Goal: Find specific page/section: Find specific page/section

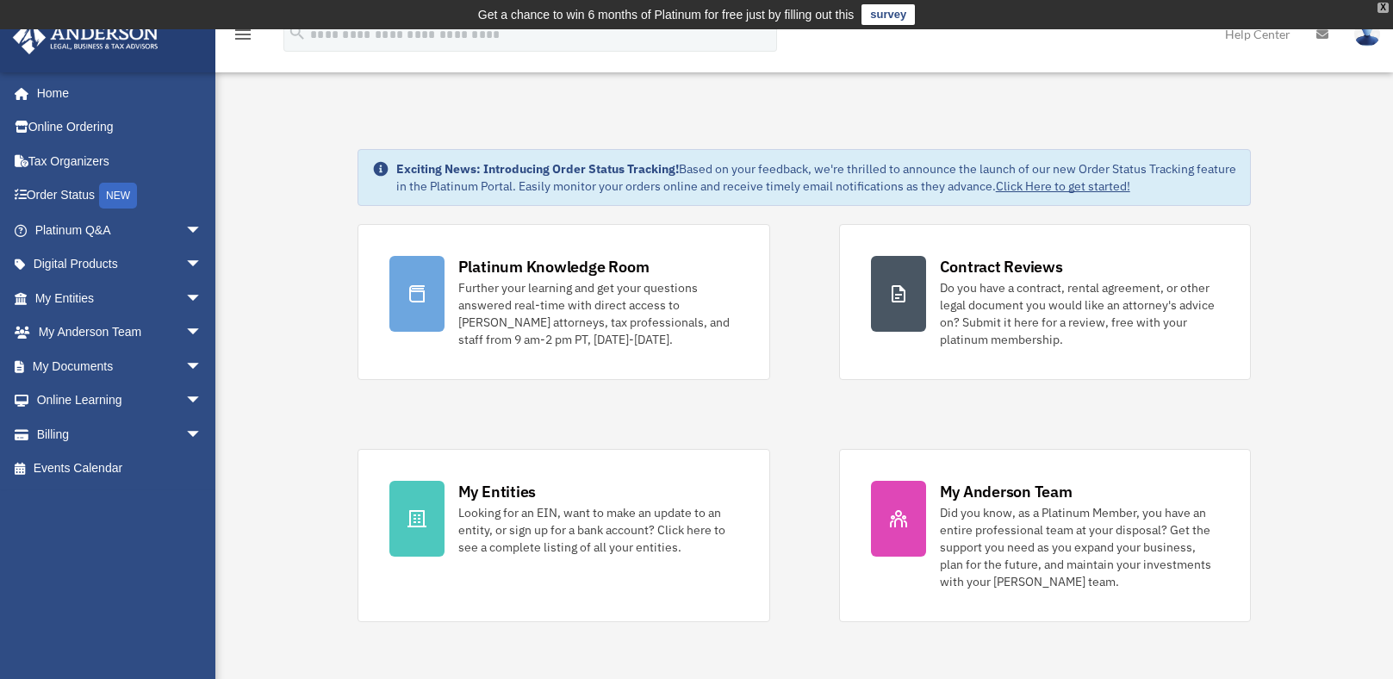
click at [1381, 9] on div "X" at bounding box center [1383, 8] width 11 height 10
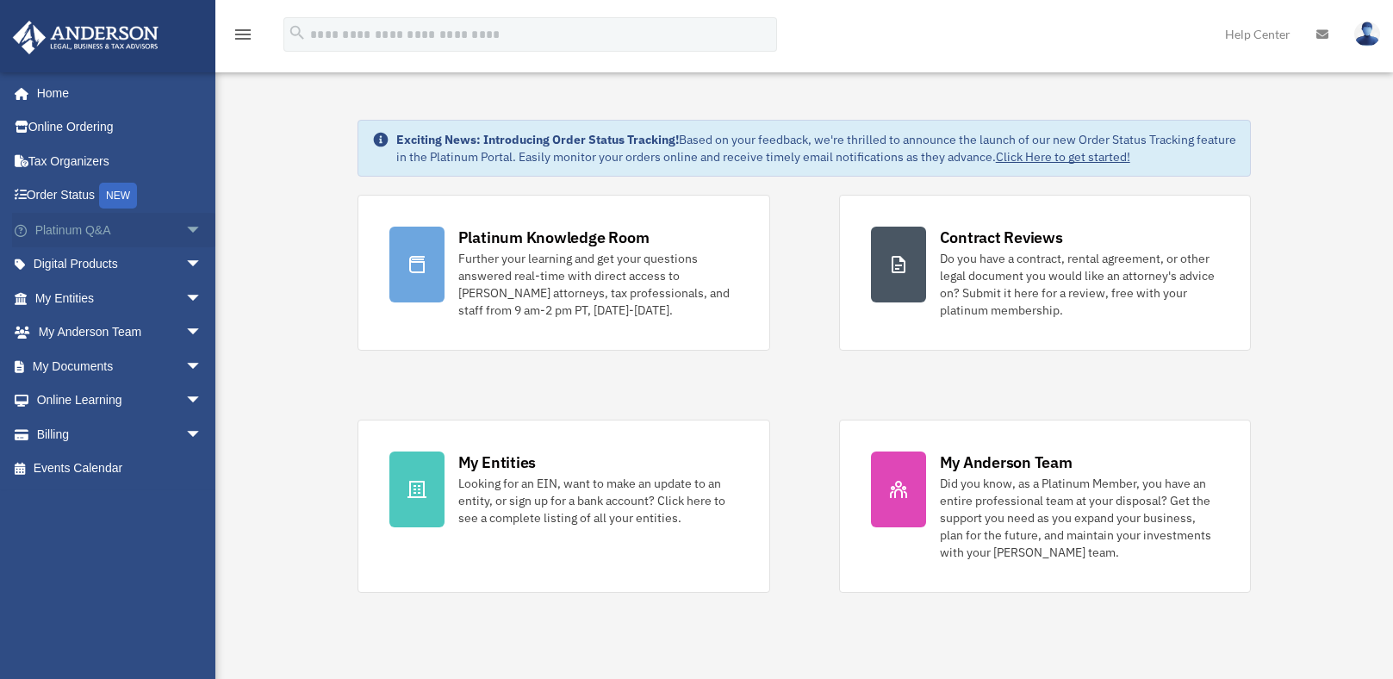
click at [185, 232] on span "arrow_drop_down" at bounding box center [202, 230] width 34 height 35
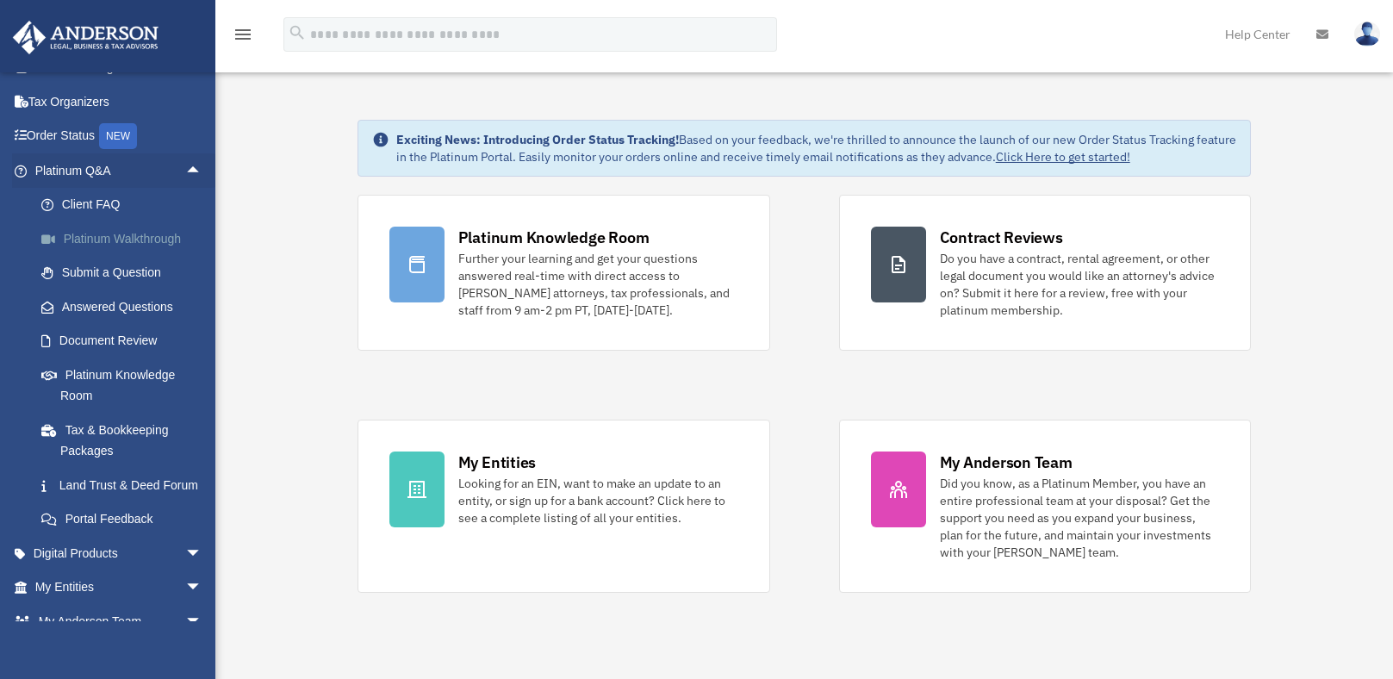
scroll to position [86, 0]
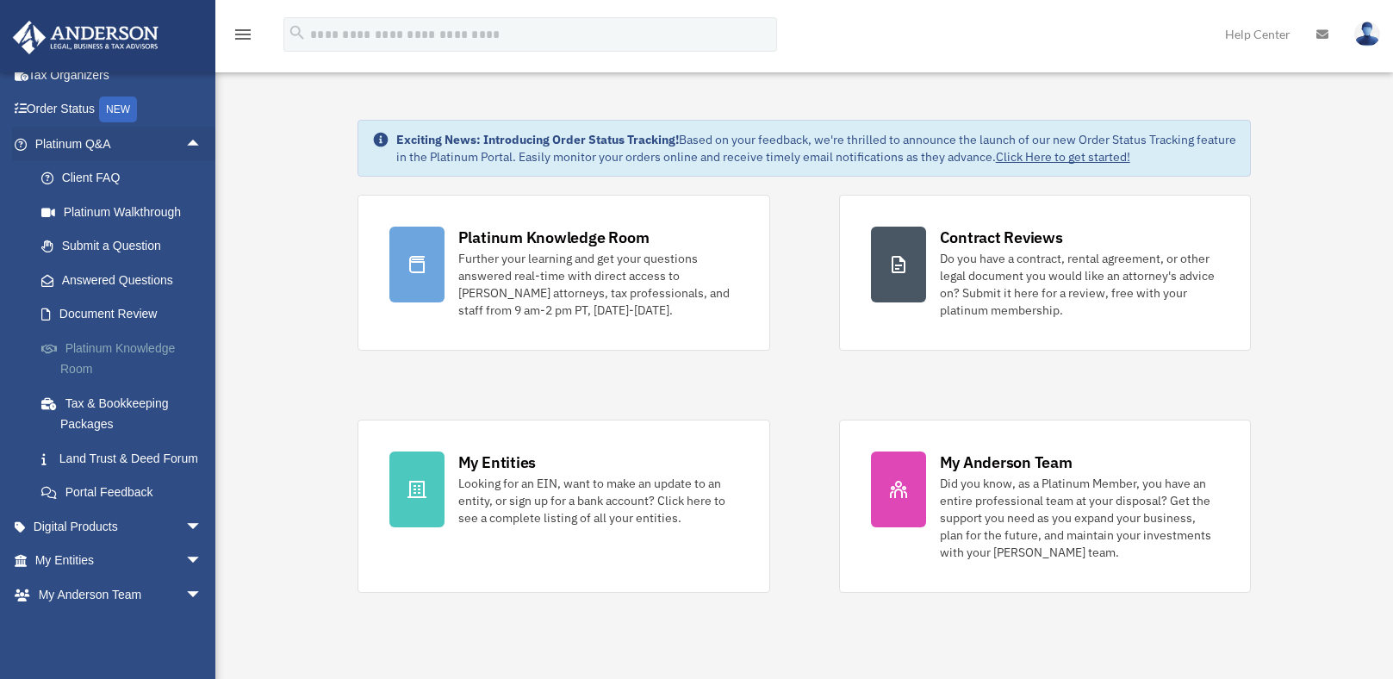
click at [70, 353] on link "Platinum Knowledge Room" at bounding box center [126, 358] width 204 height 55
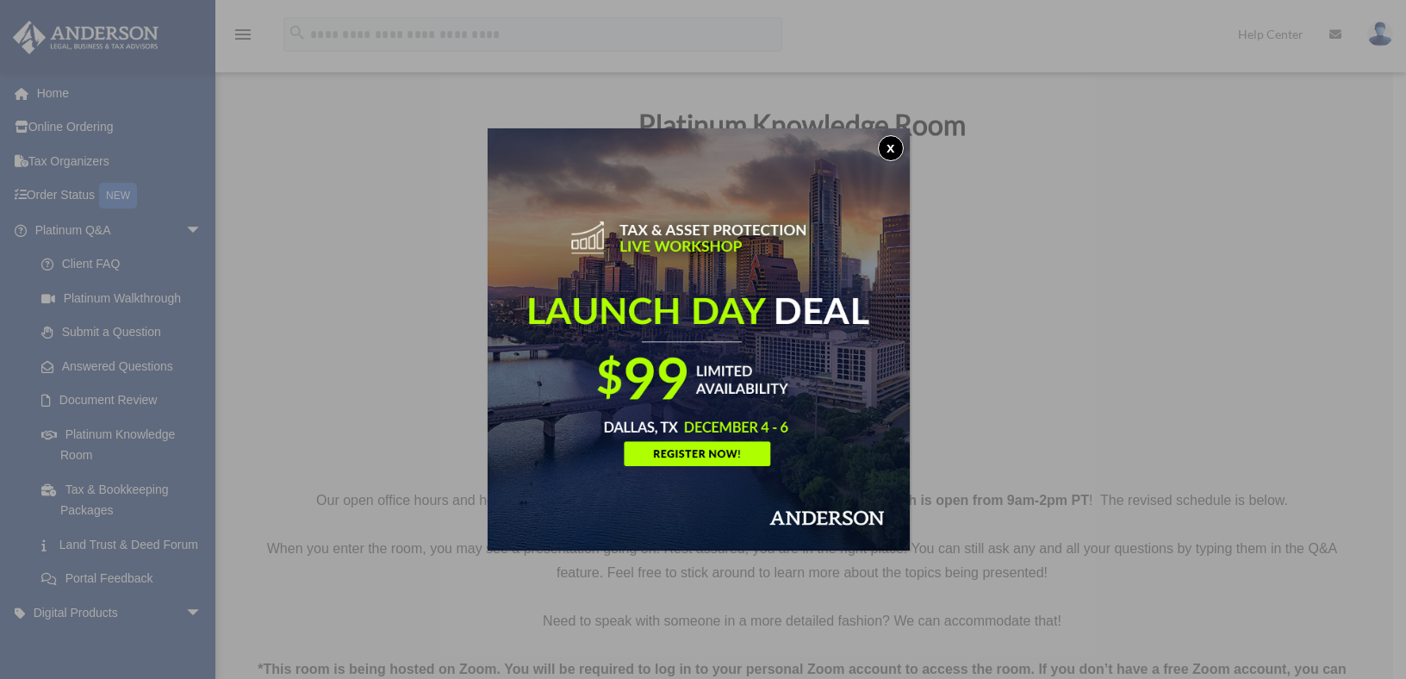
click at [890, 148] on button "x" at bounding box center [891, 148] width 26 height 26
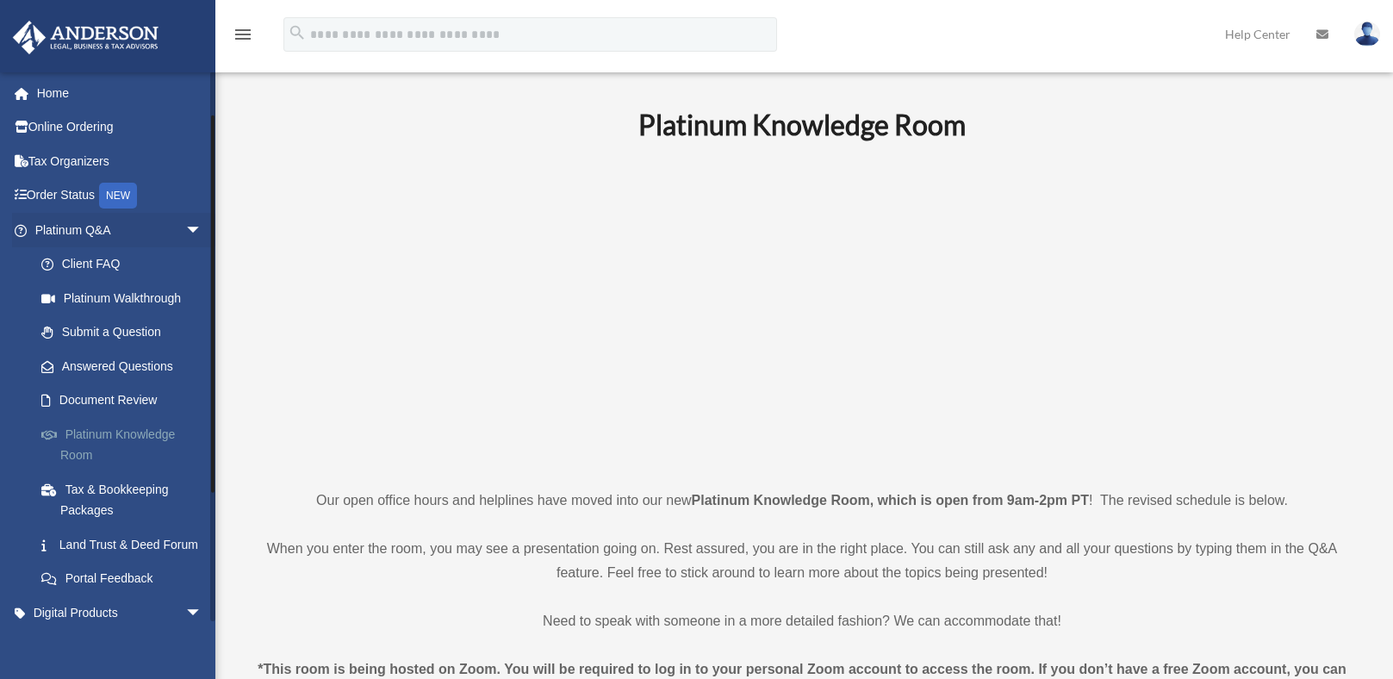
scroll to position [86, 0]
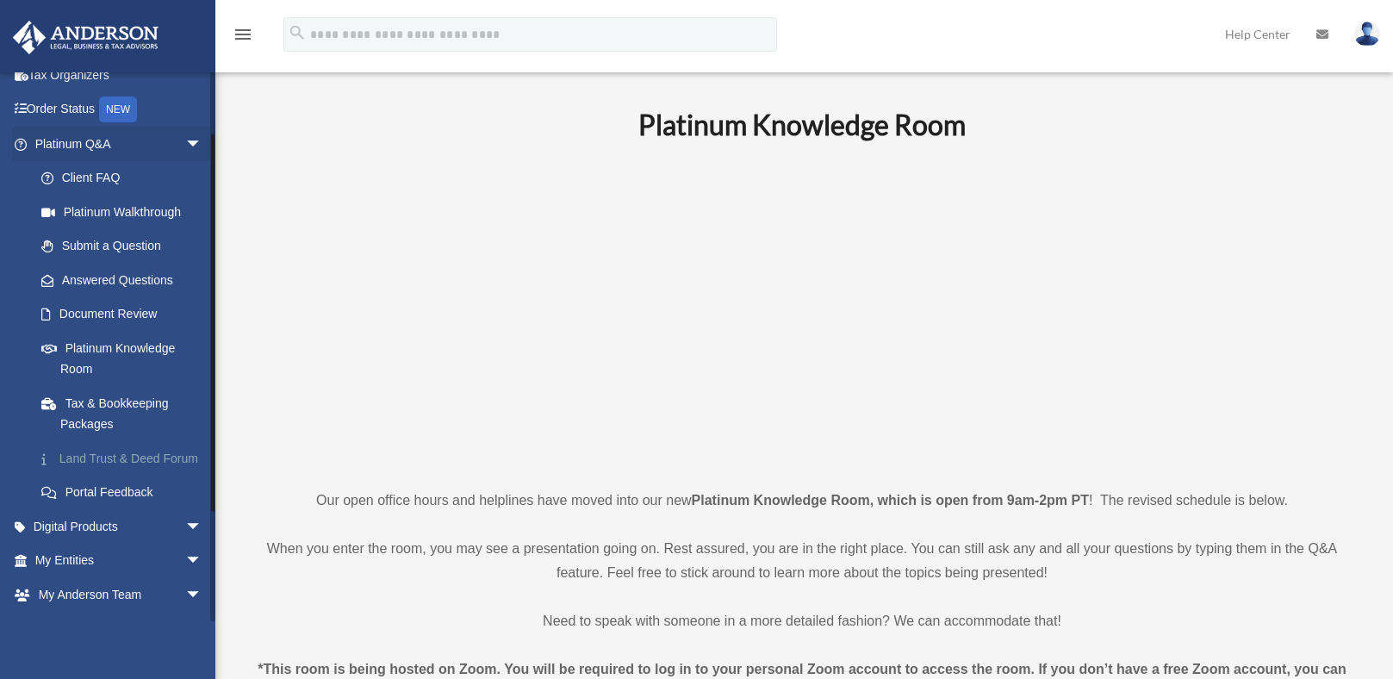
click at [83, 476] on link "Land Trust & Deed Forum" at bounding box center [126, 458] width 204 height 34
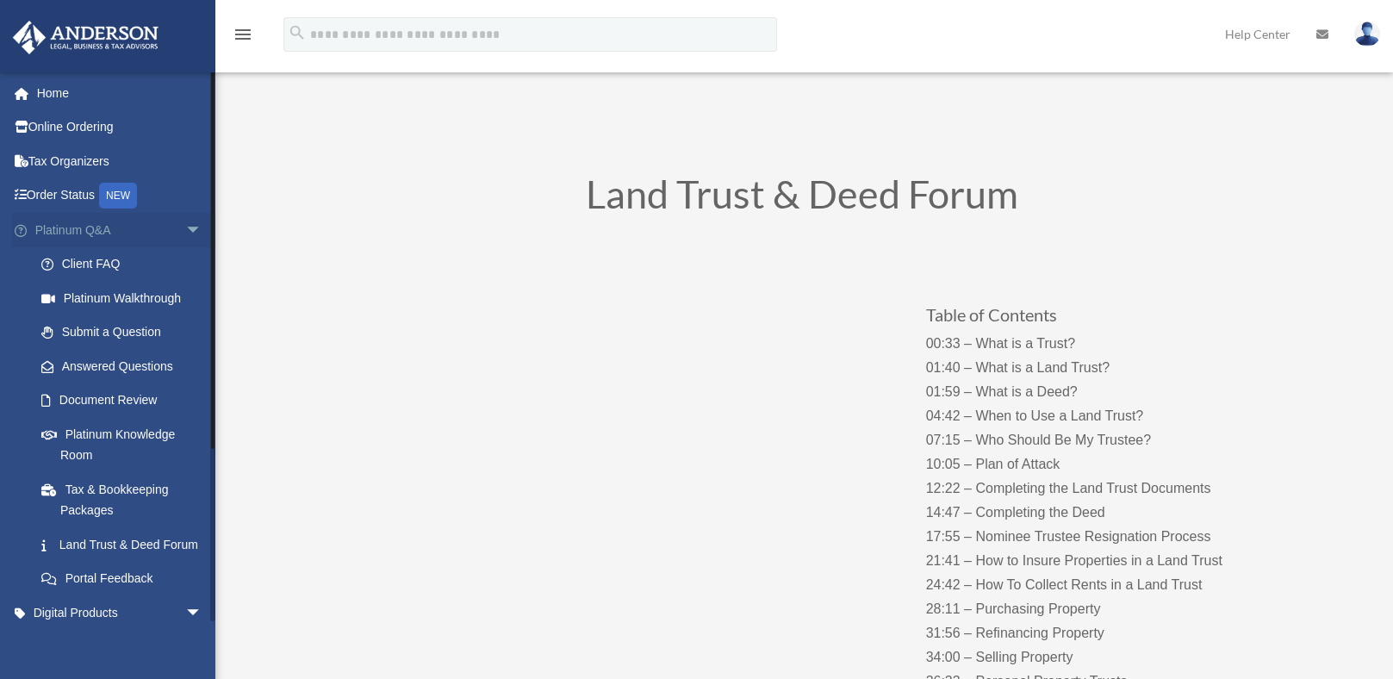
click at [185, 232] on span "arrow_drop_down" at bounding box center [202, 230] width 34 height 35
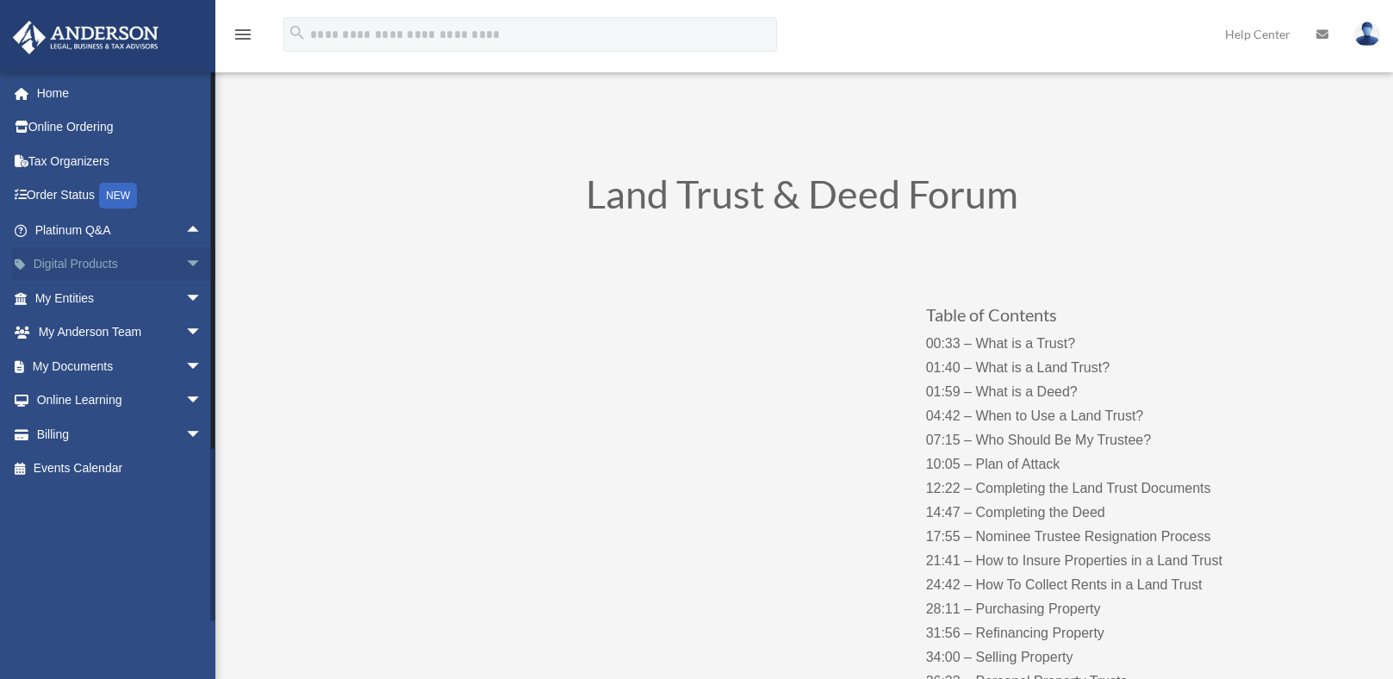
click at [185, 264] on span "arrow_drop_down" at bounding box center [202, 264] width 34 height 35
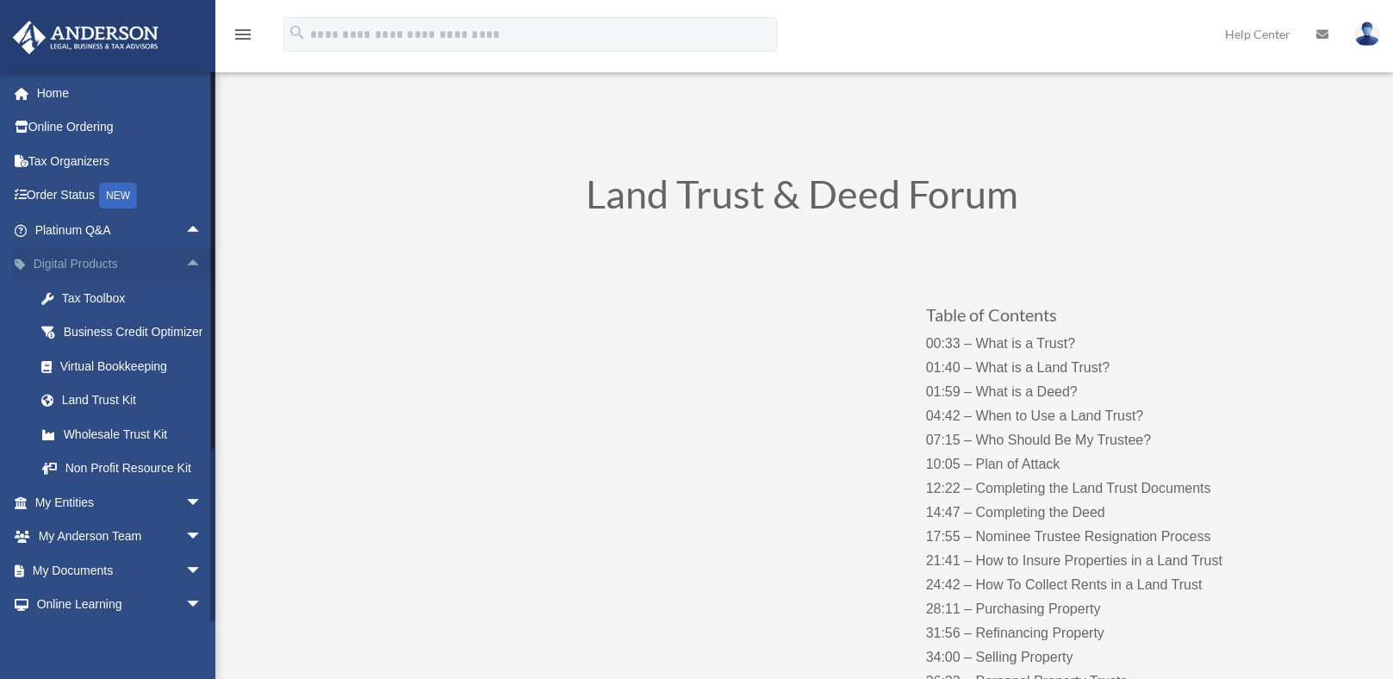
click at [185, 258] on span "arrow_drop_up" at bounding box center [202, 264] width 34 height 35
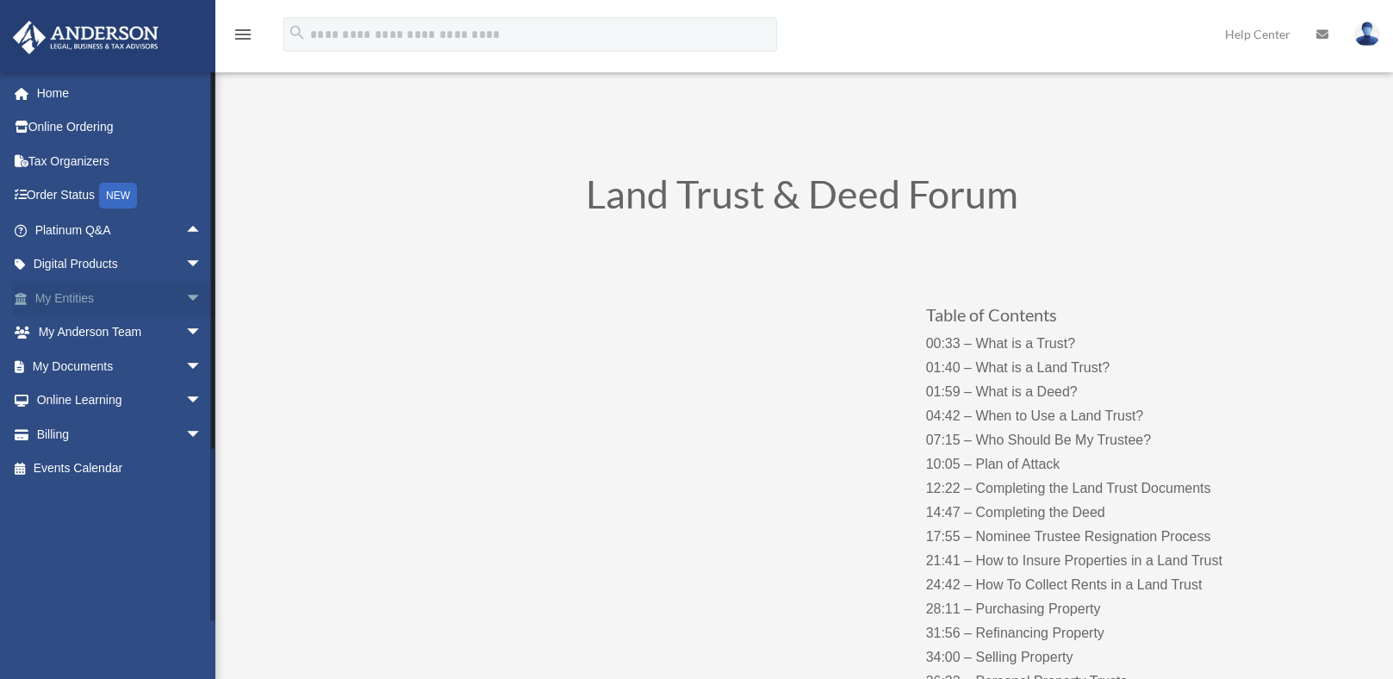
click at [185, 300] on span "arrow_drop_down" at bounding box center [202, 298] width 34 height 35
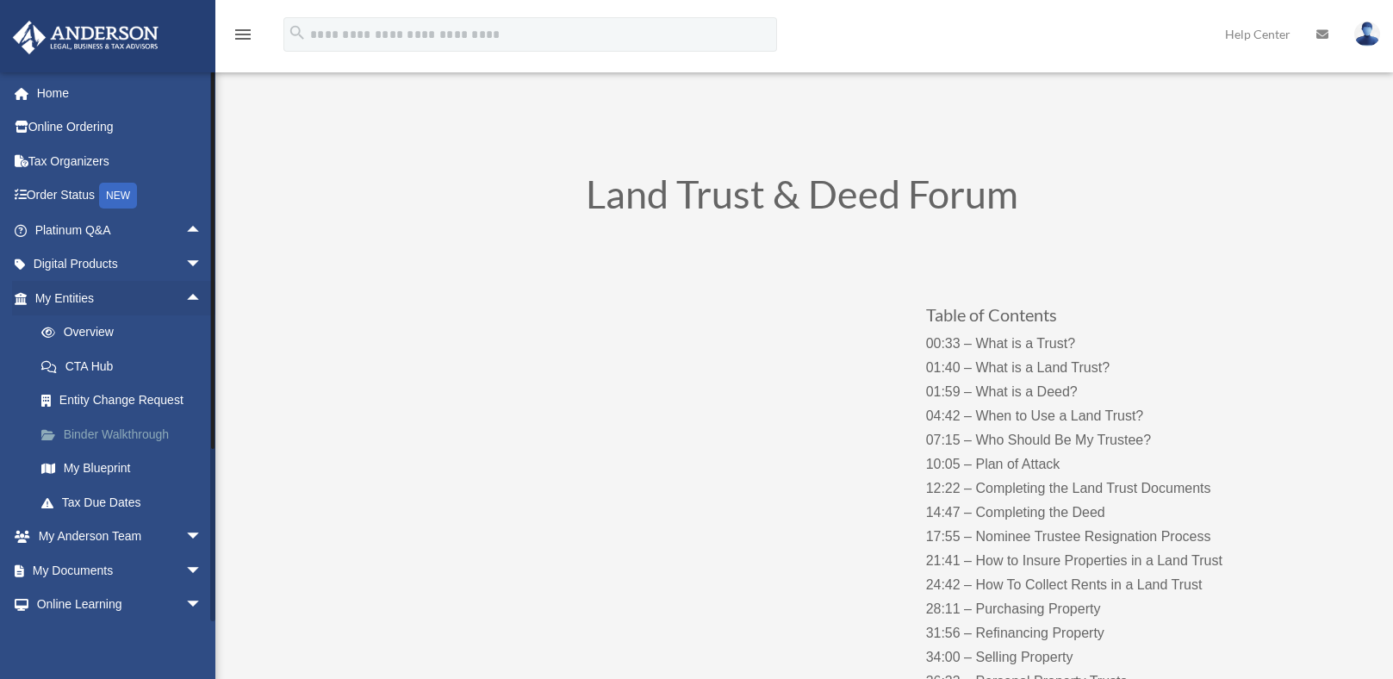
click at [102, 430] on link "Binder Walkthrough" at bounding box center [126, 434] width 204 height 34
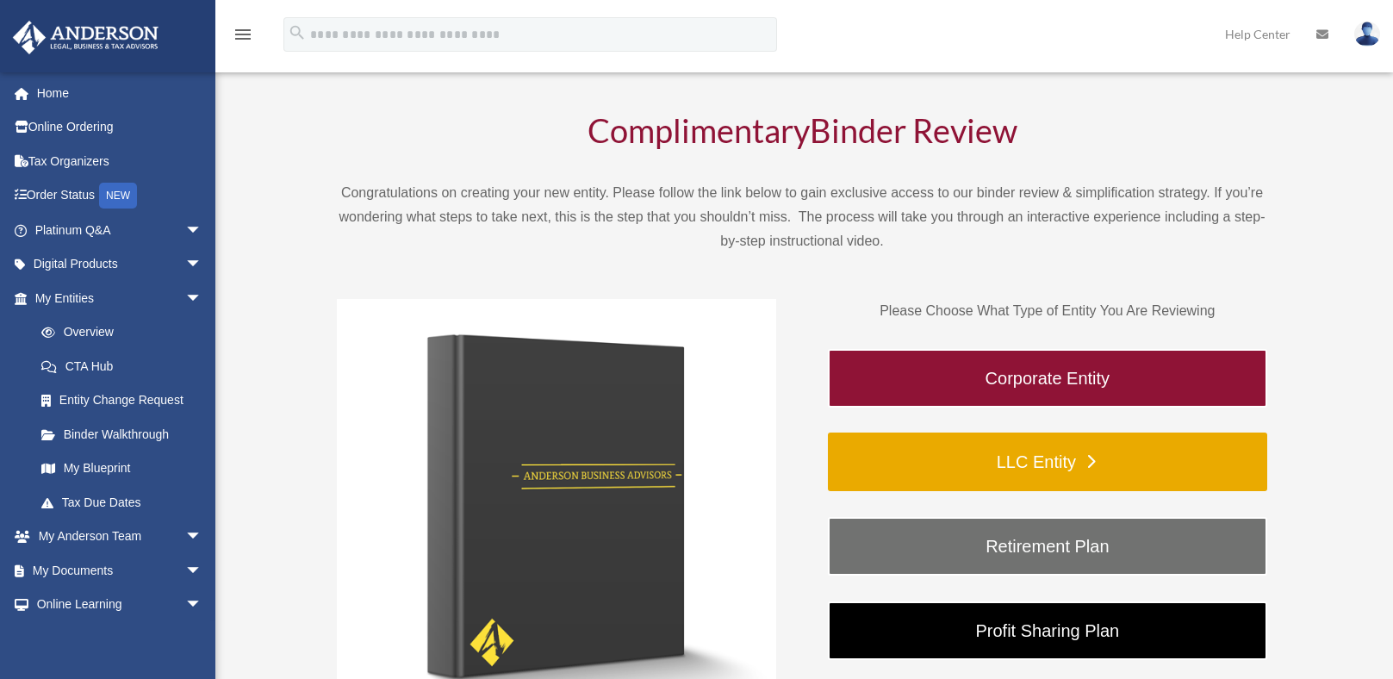
scroll to position [86, 0]
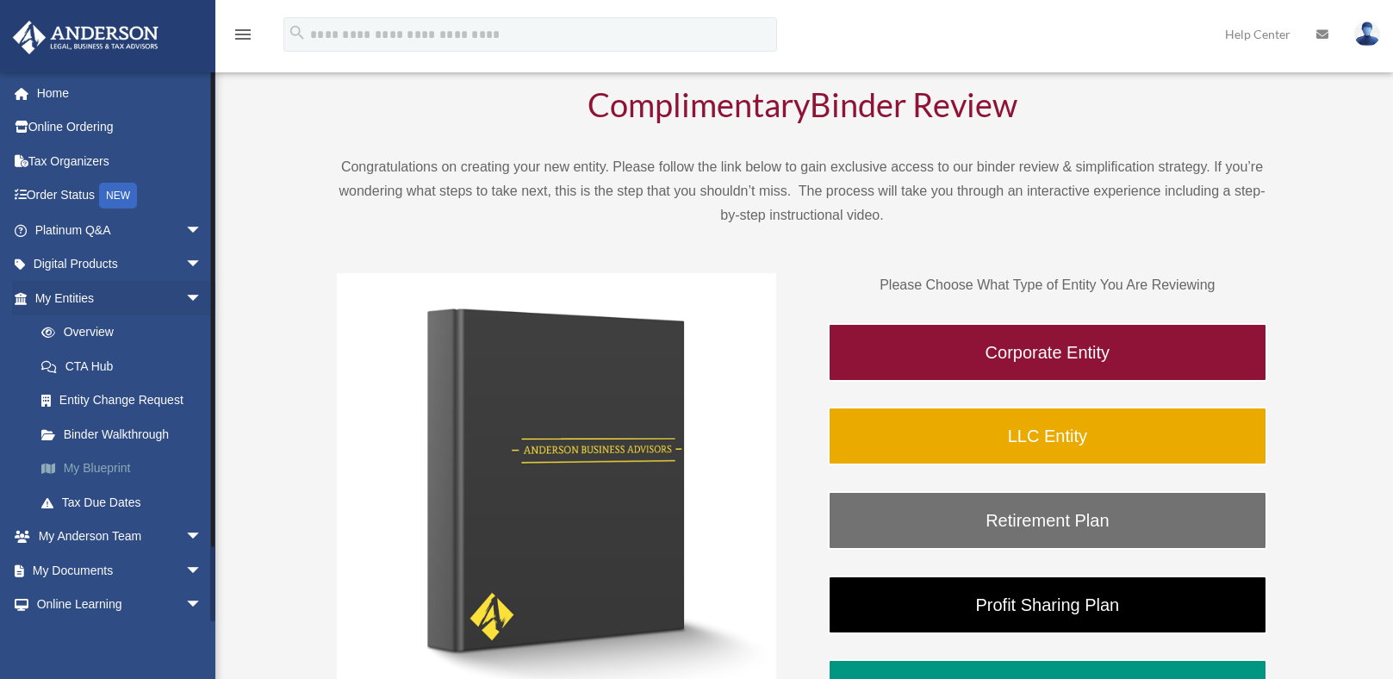
click at [120, 474] on link "My Blueprint" at bounding box center [126, 468] width 204 height 34
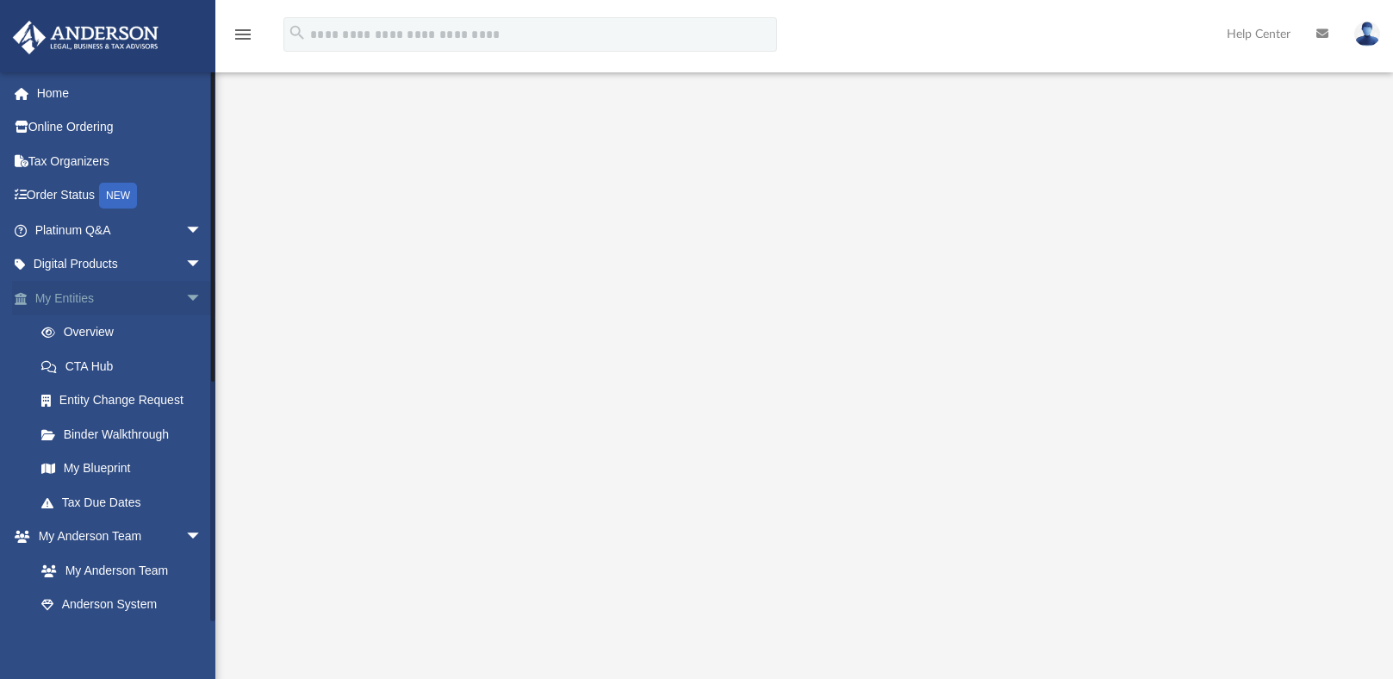
click at [185, 298] on span "arrow_drop_down" at bounding box center [202, 298] width 34 height 35
click at [88, 337] on link "My [PERSON_NAME] Team arrow_drop_down" at bounding box center [120, 332] width 216 height 34
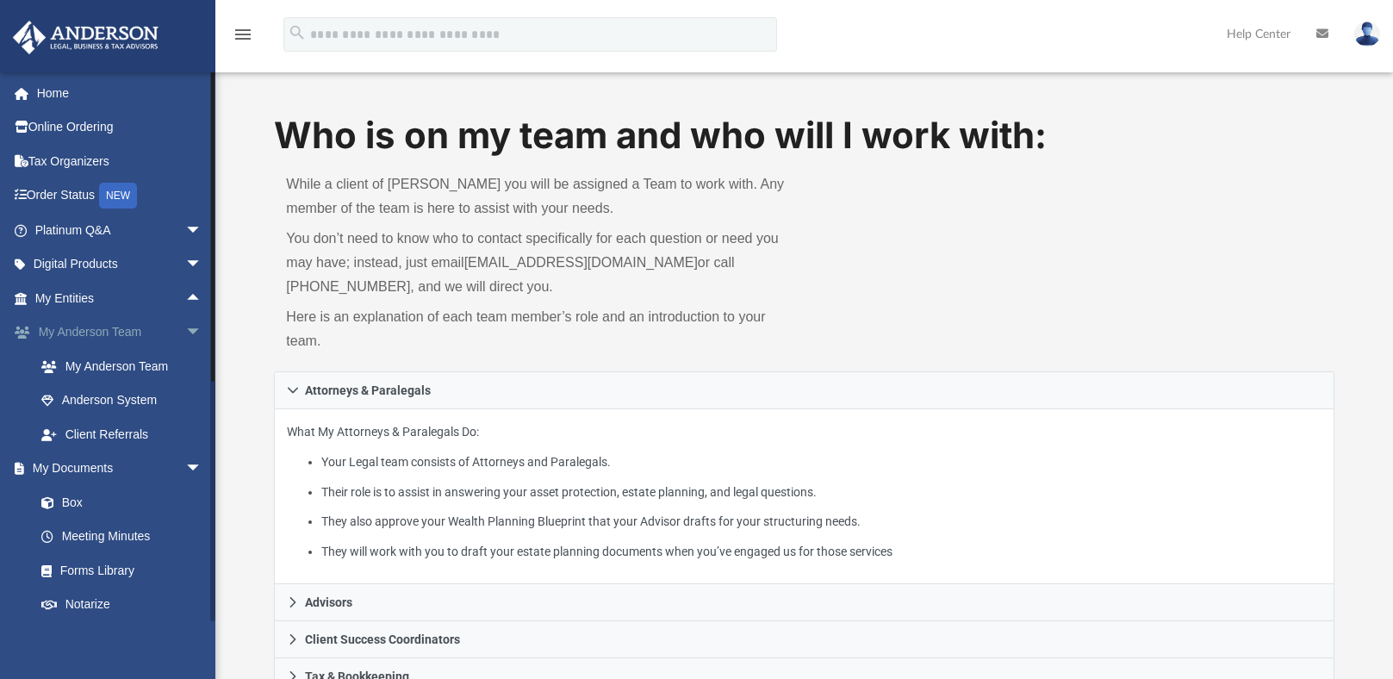
click at [185, 333] on span "arrow_drop_down" at bounding box center [202, 332] width 34 height 35
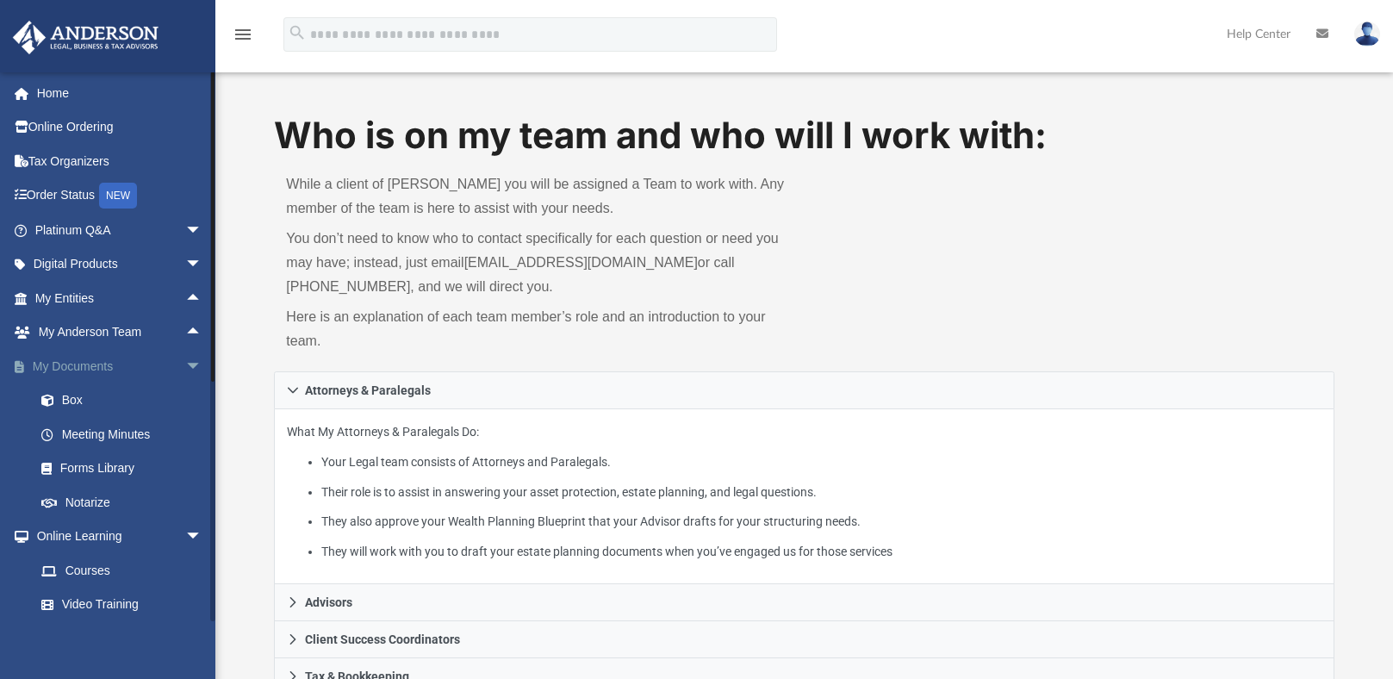
click at [185, 354] on span "arrow_drop_down" at bounding box center [202, 366] width 34 height 35
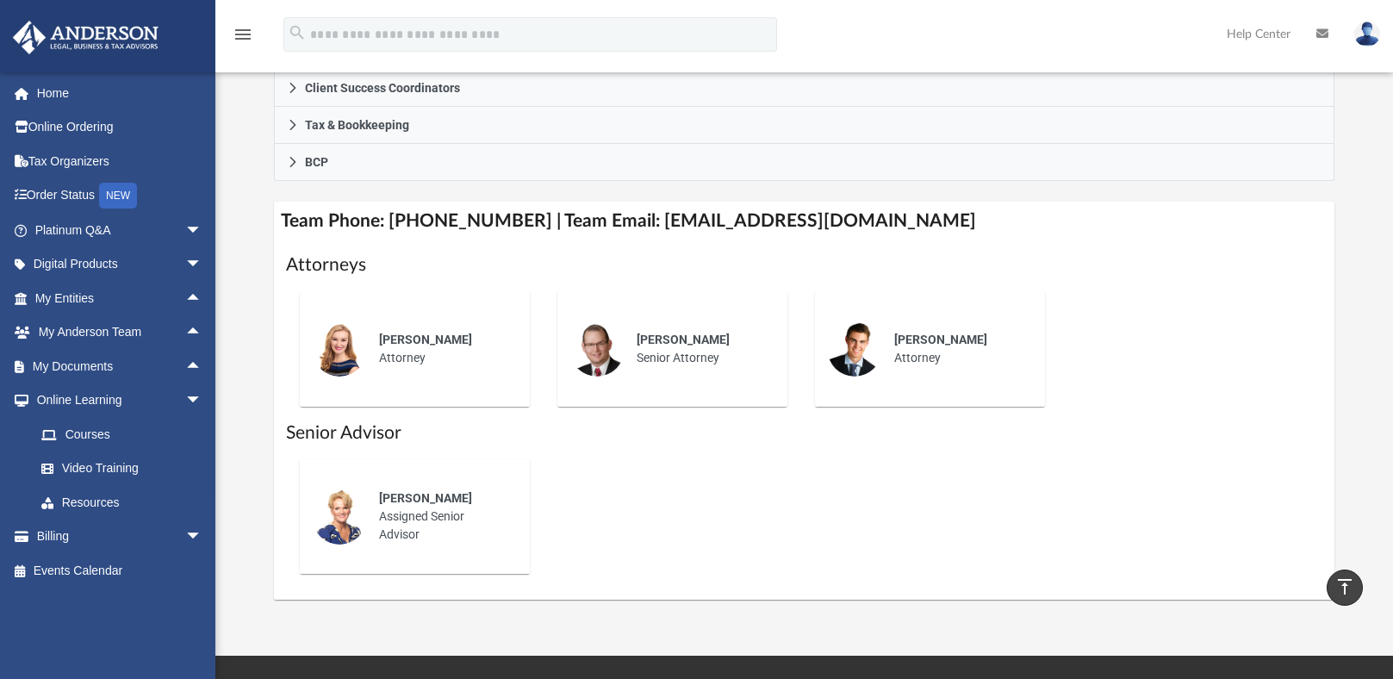
scroll to position [431, 0]
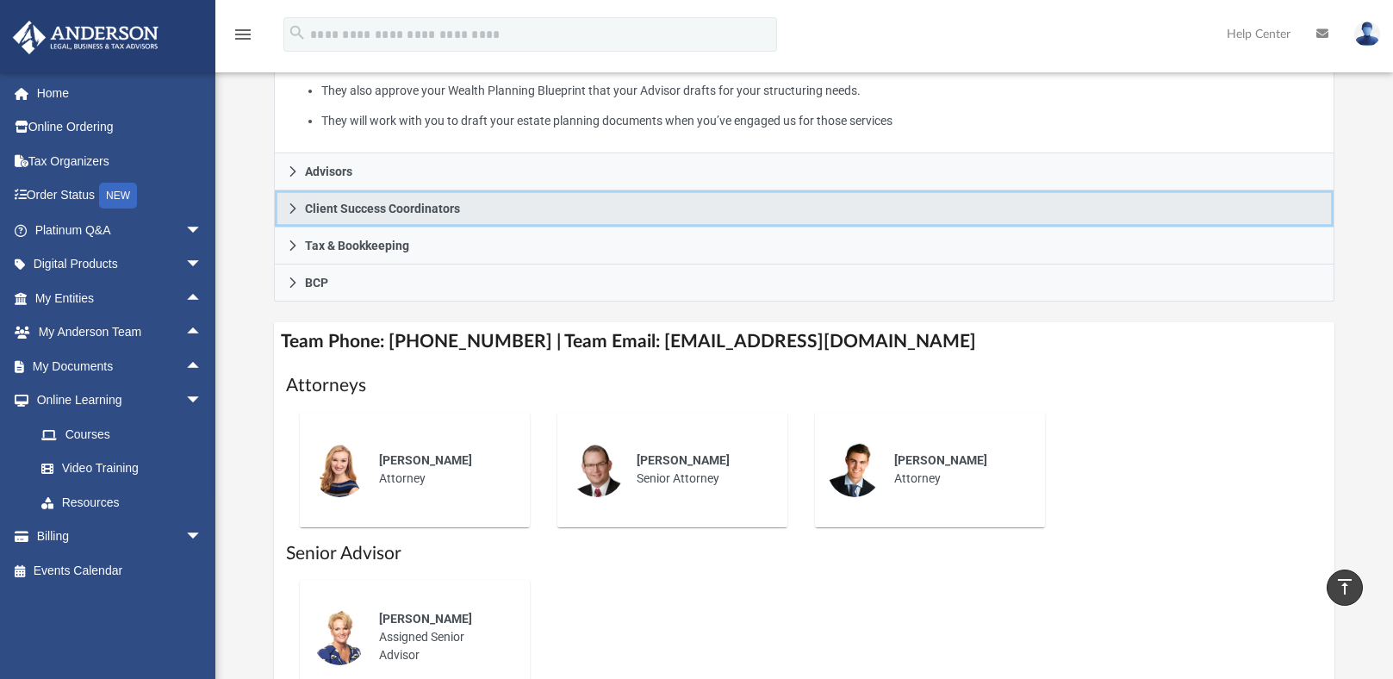
click at [413, 209] on span "Client Success Coordinators" at bounding box center [382, 208] width 155 height 12
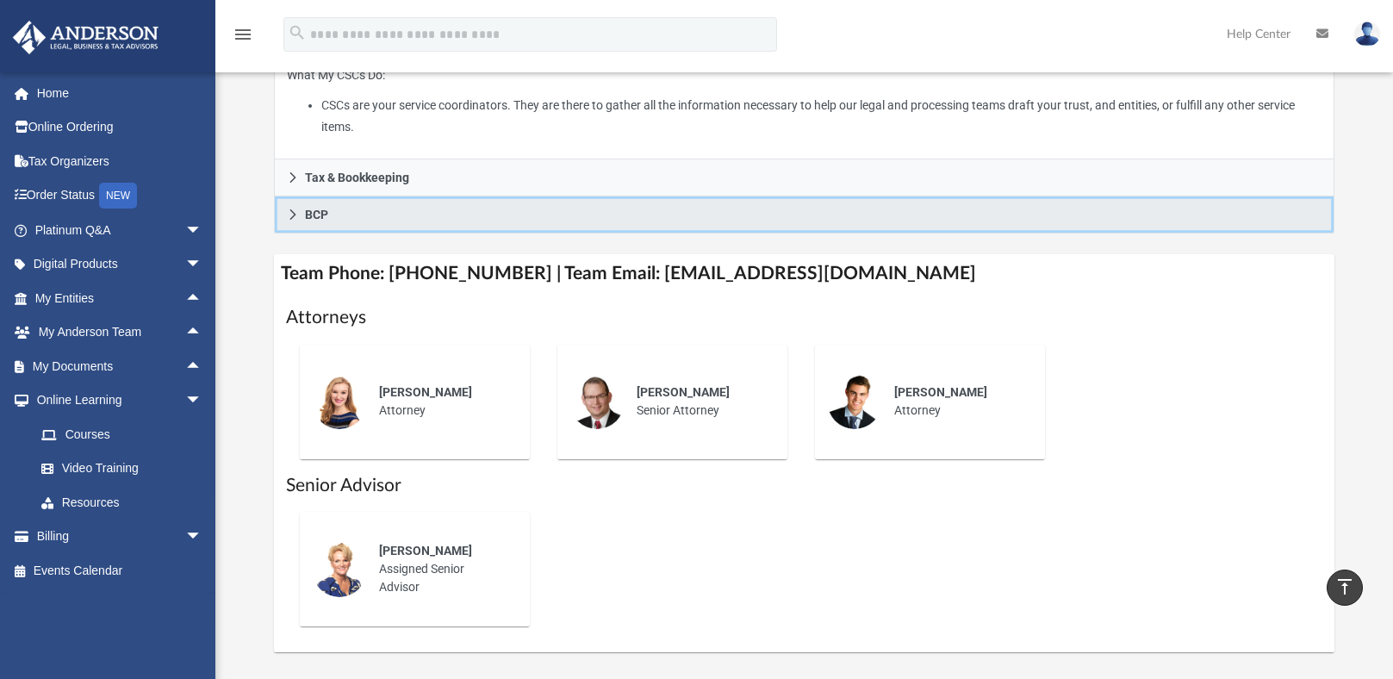
click at [328, 220] on link "BCP" at bounding box center [804, 214] width 1060 height 37
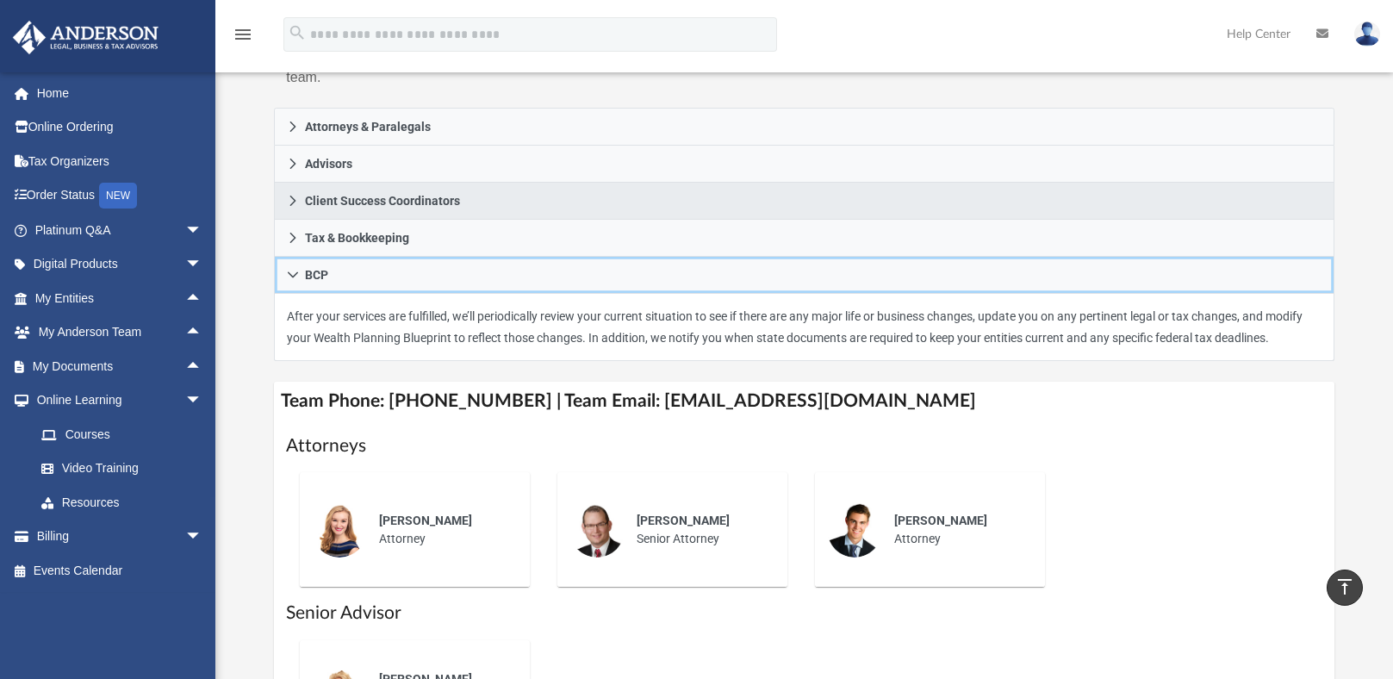
scroll to position [258, 0]
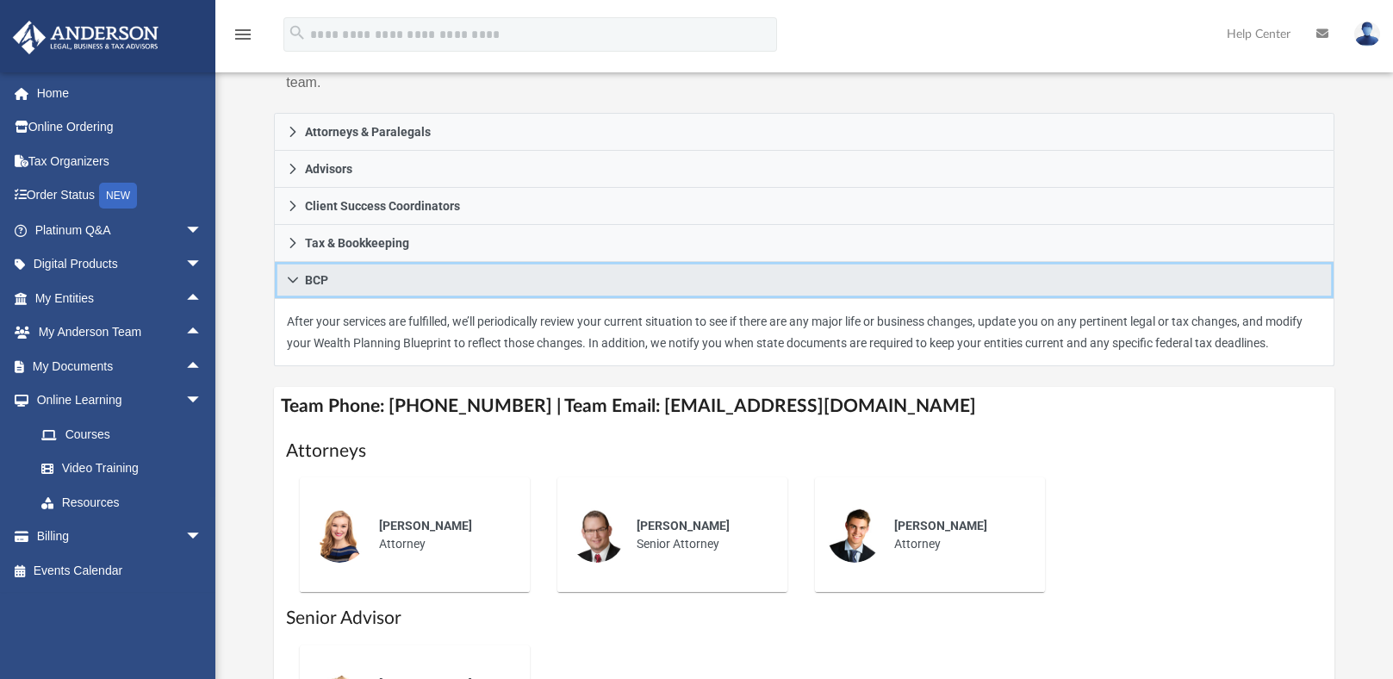
click at [281, 287] on link "BCP" at bounding box center [804, 280] width 1060 height 37
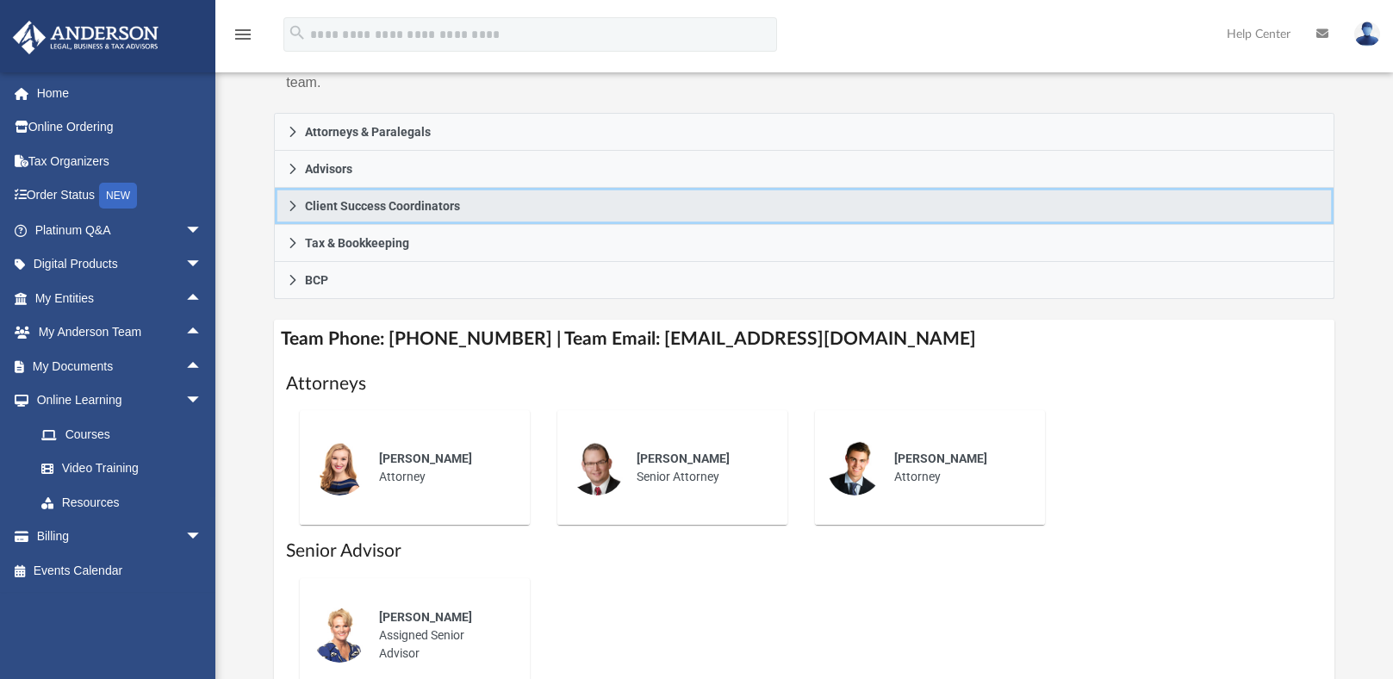
click at [292, 209] on icon at bounding box center [293, 206] width 6 height 10
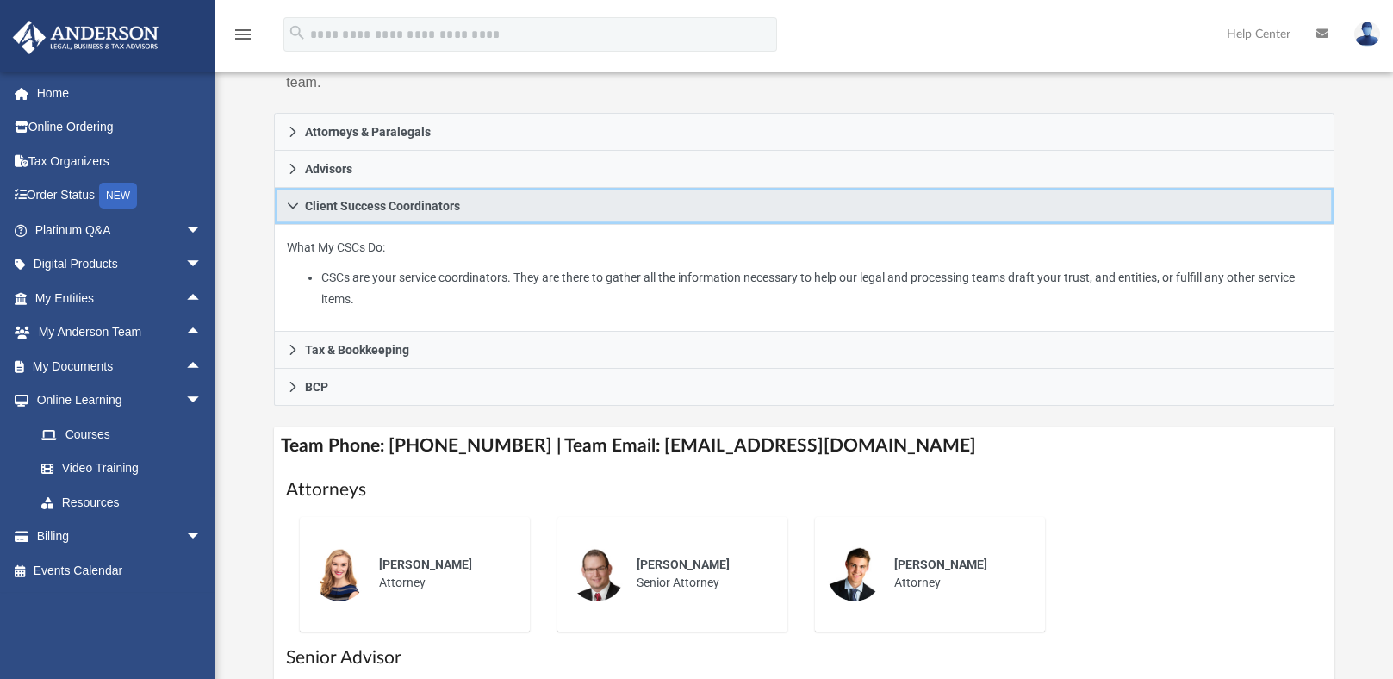
click at [292, 209] on icon at bounding box center [293, 206] width 12 height 12
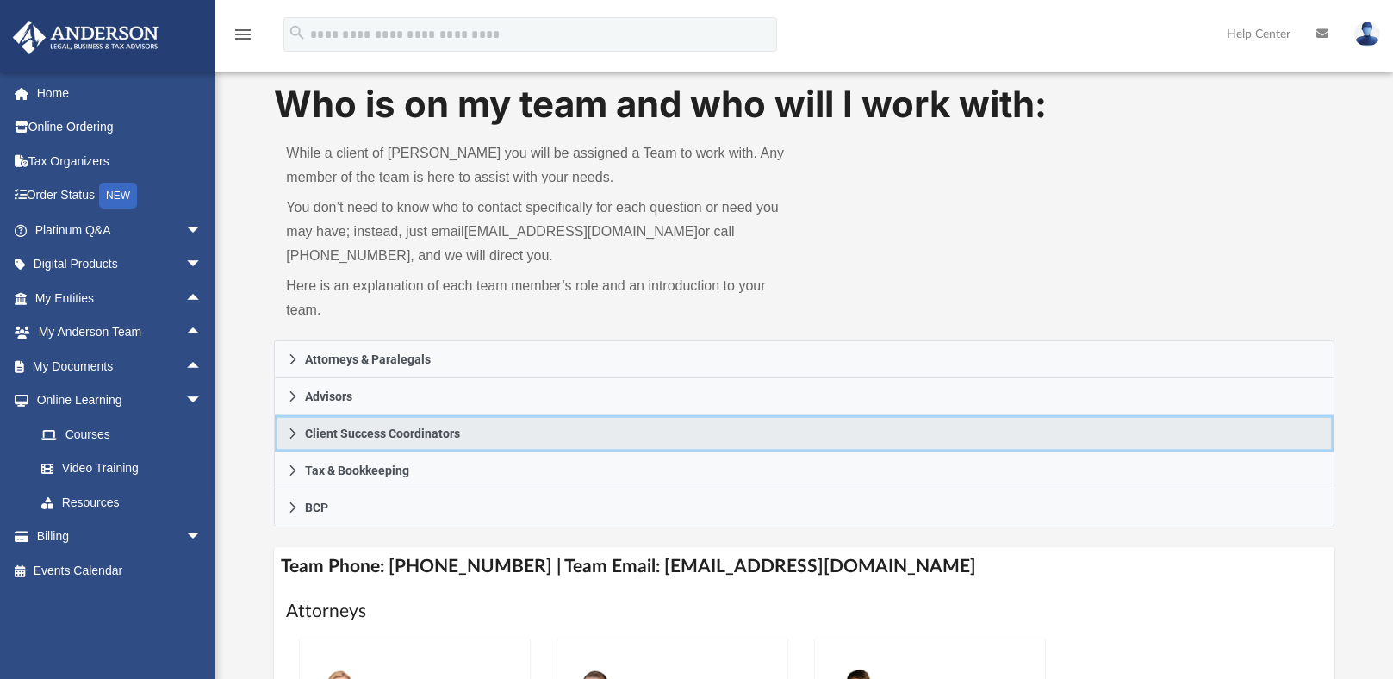
scroll to position [0, 0]
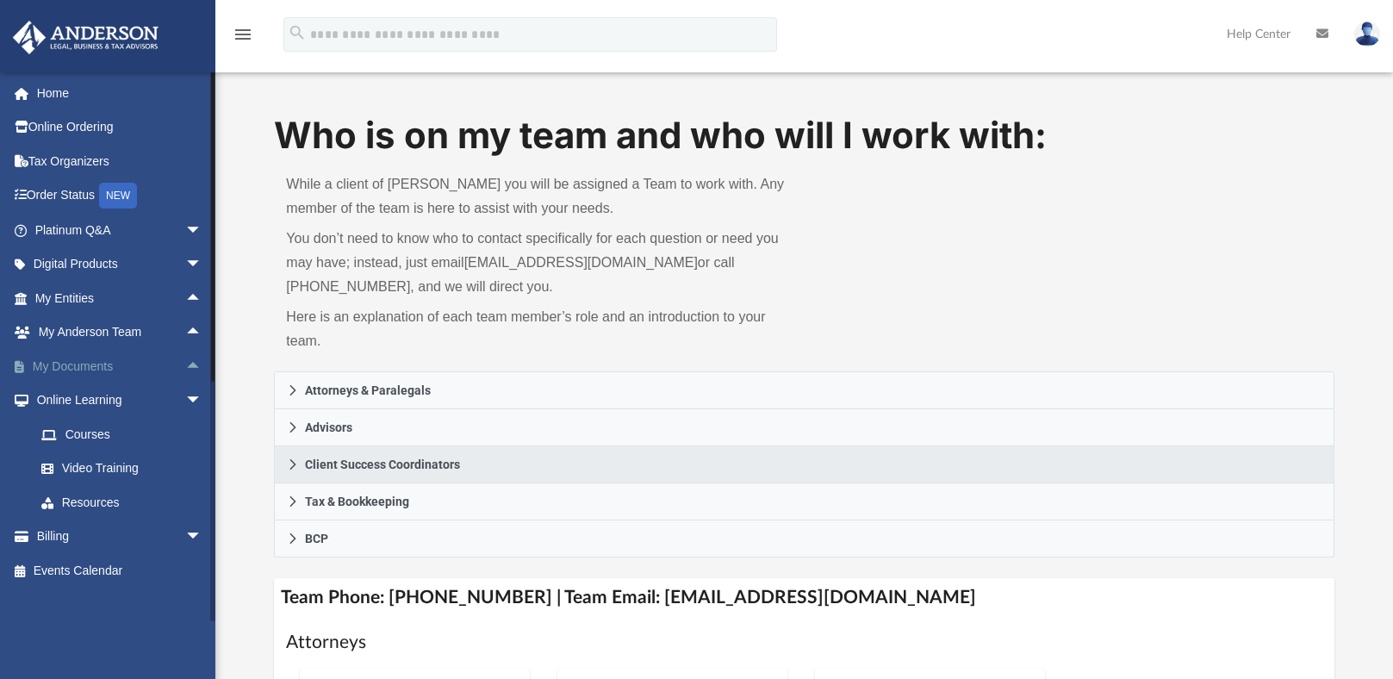
click at [185, 369] on span "arrow_drop_up" at bounding box center [202, 366] width 34 height 35
click at [79, 469] on link "Forms Library" at bounding box center [126, 468] width 204 height 34
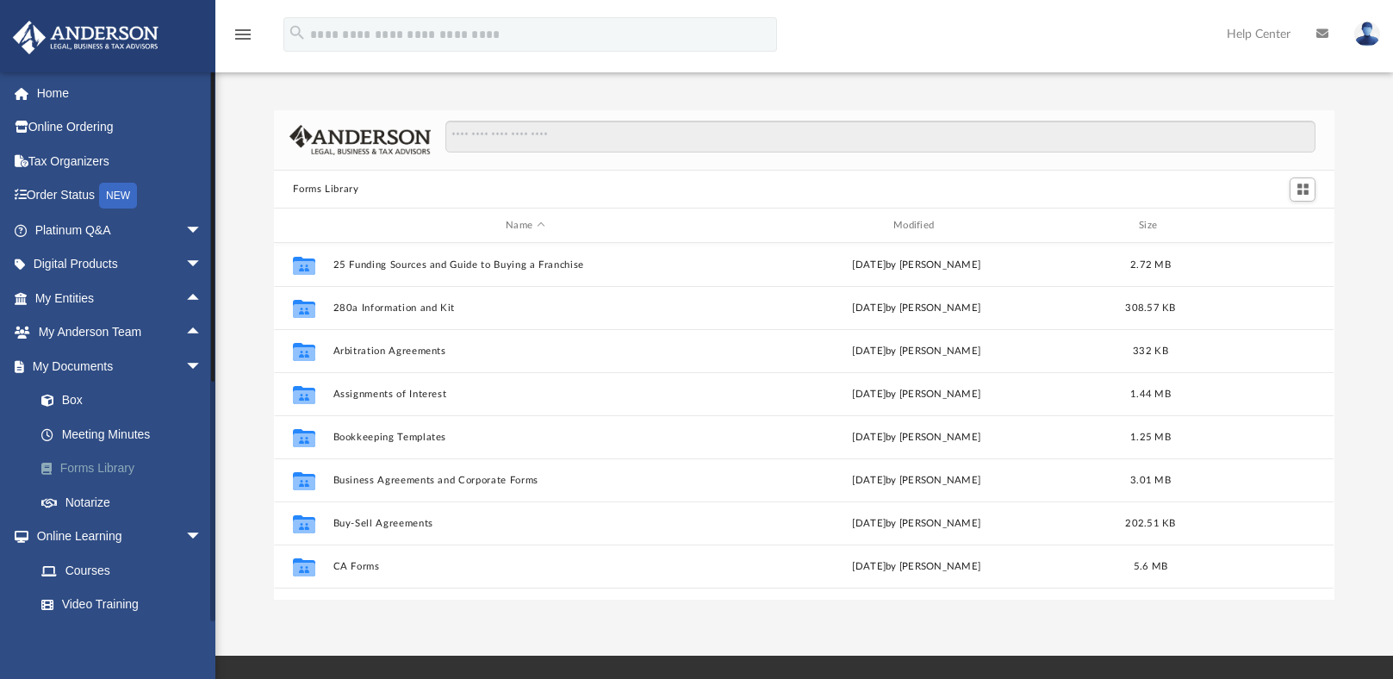
scroll to position [379, 1048]
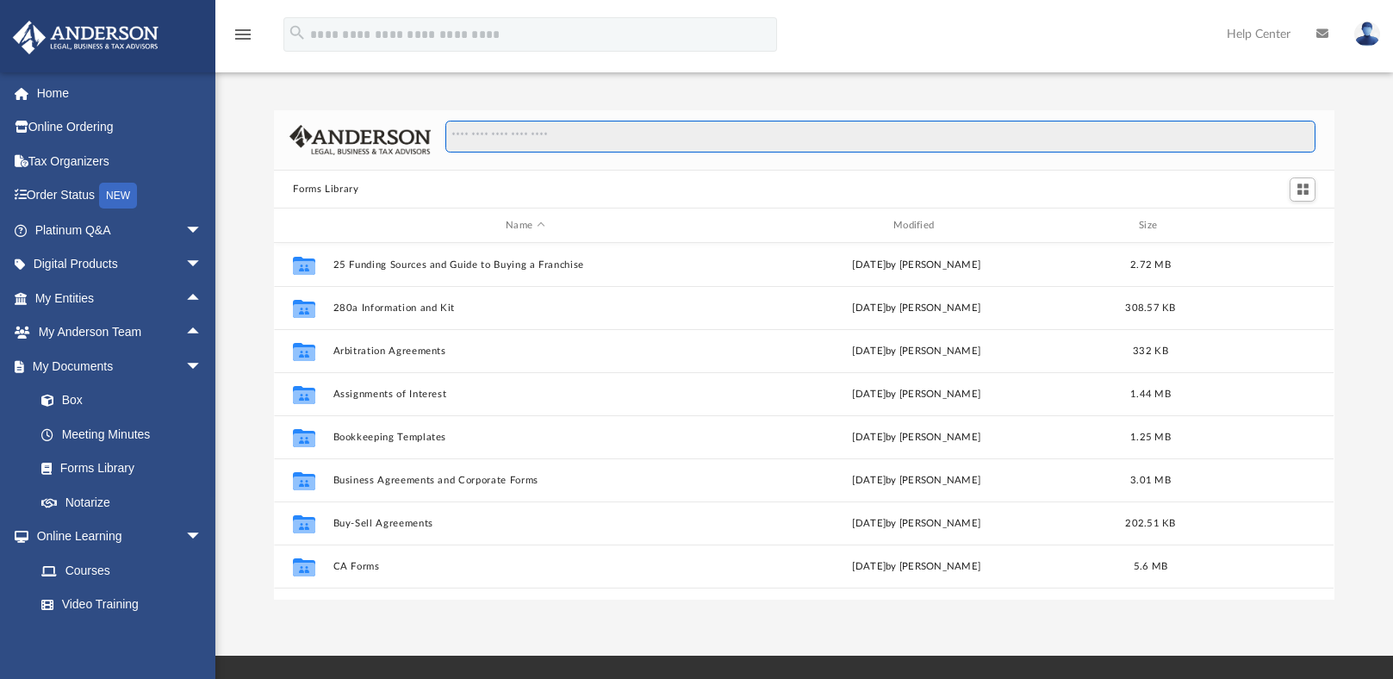
click at [607, 146] on input "Search files and folders" at bounding box center [880, 137] width 870 height 33
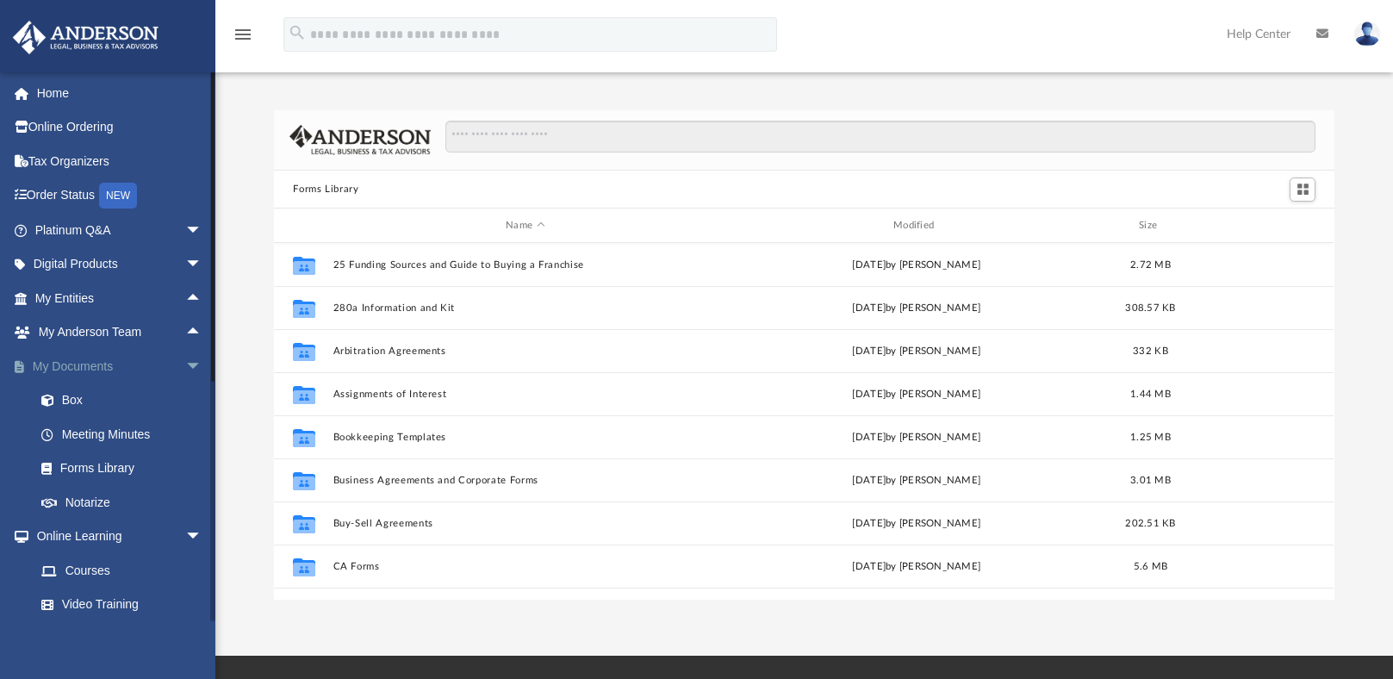
click at [185, 363] on span "arrow_drop_down" at bounding box center [202, 366] width 34 height 35
click at [185, 399] on span "arrow_drop_down" at bounding box center [202, 400] width 34 height 35
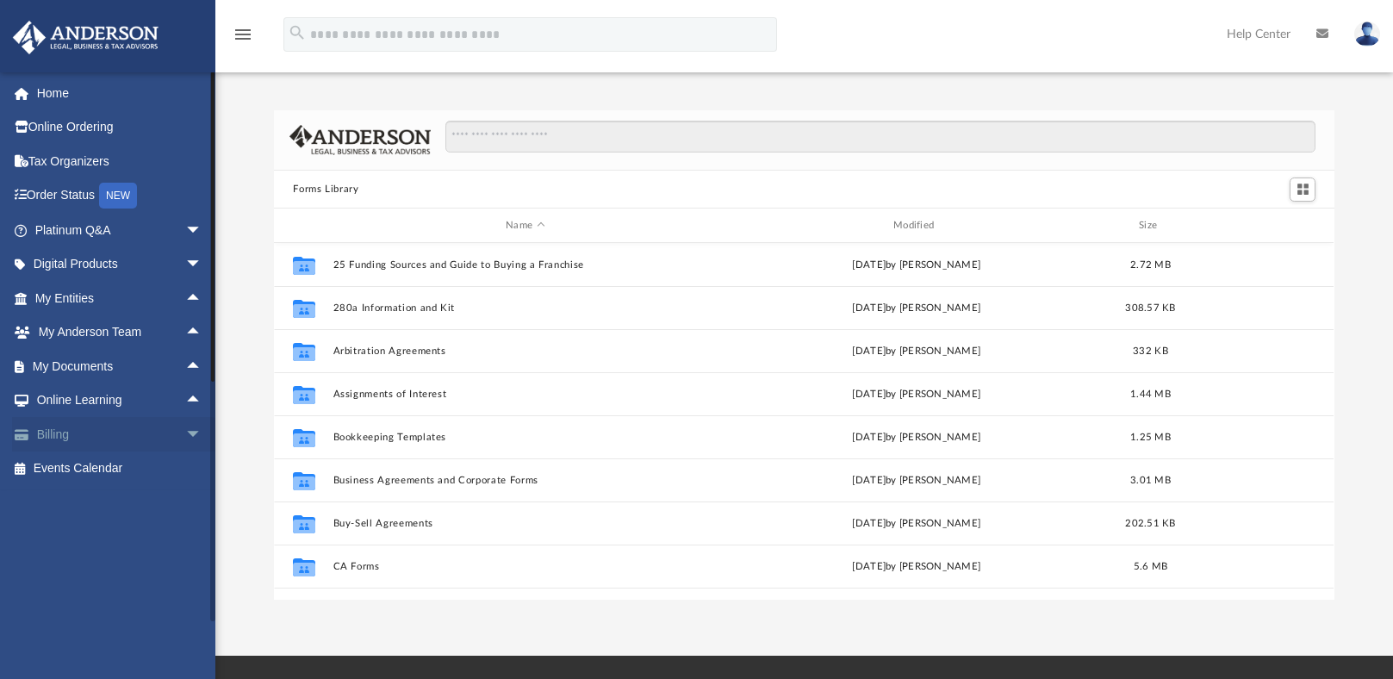
click at [185, 433] on span "arrow_drop_down" at bounding box center [202, 434] width 34 height 35
